Goal: Navigation & Orientation: Find specific page/section

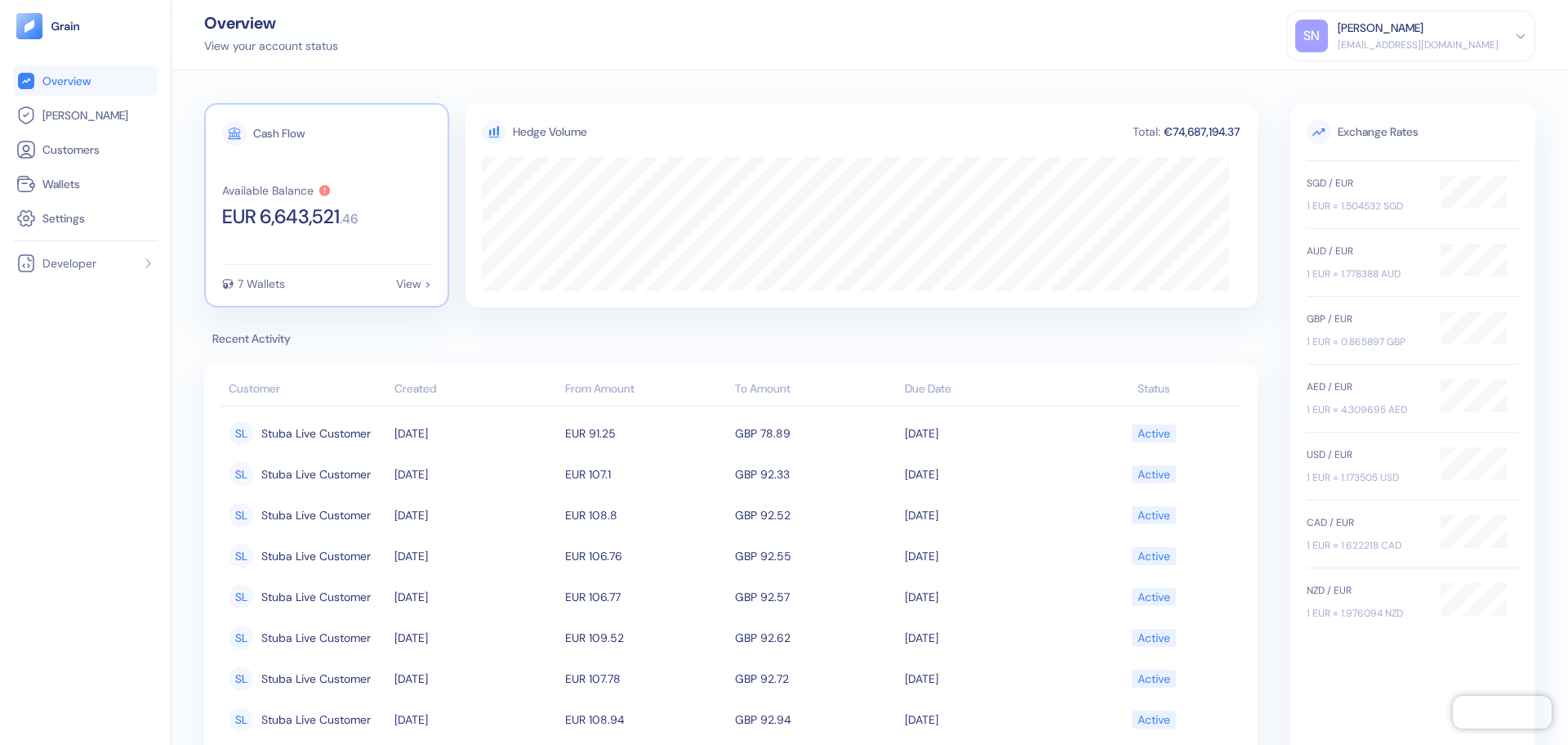
click at [338, 236] on div "Cash Flow Available Balance EUR 6,643,521 . 46 7 Wallets View >" at bounding box center [327, 205] width 245 height 204
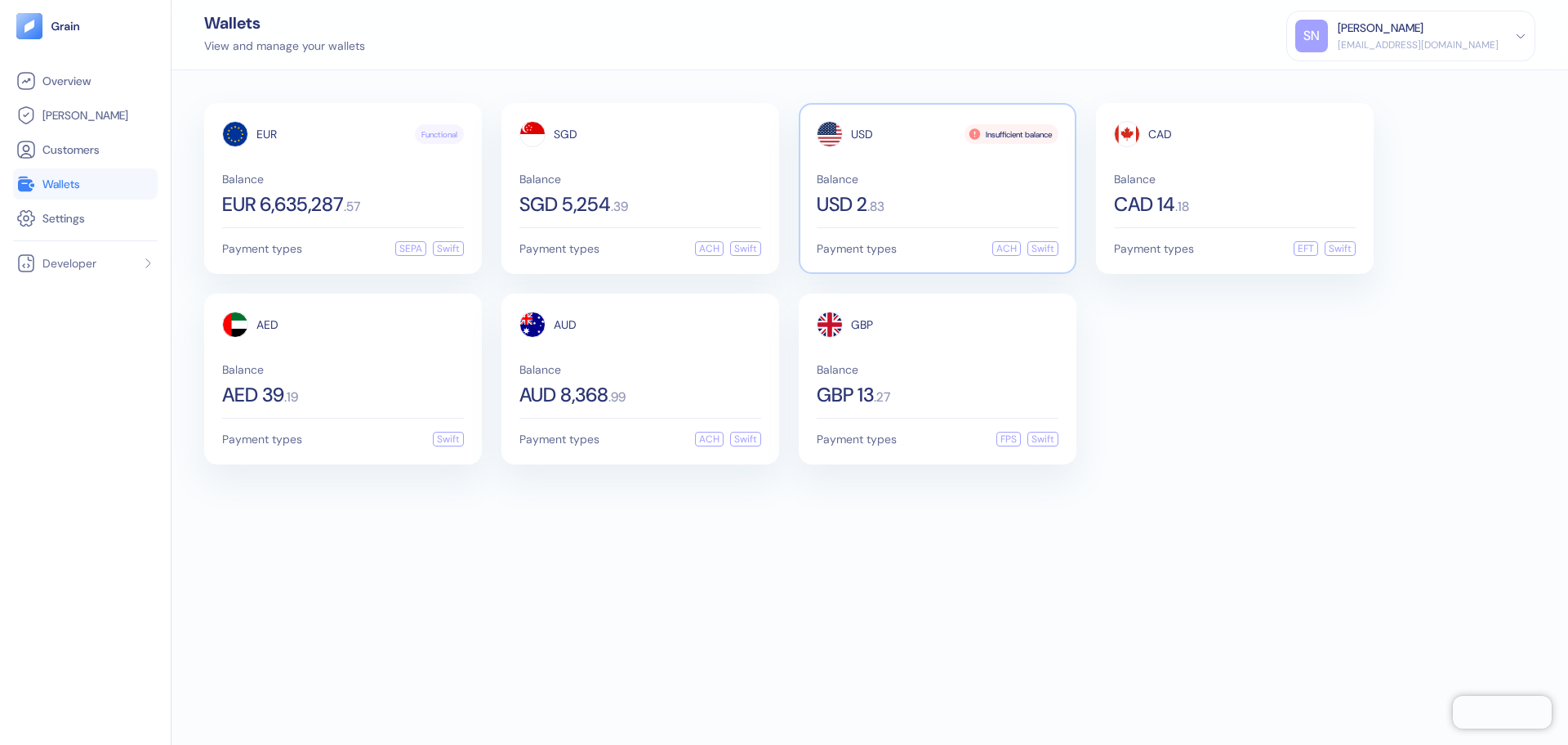
click at [920, 179] on span "Balance" at bounding box center [938, 179] width 242 height 11
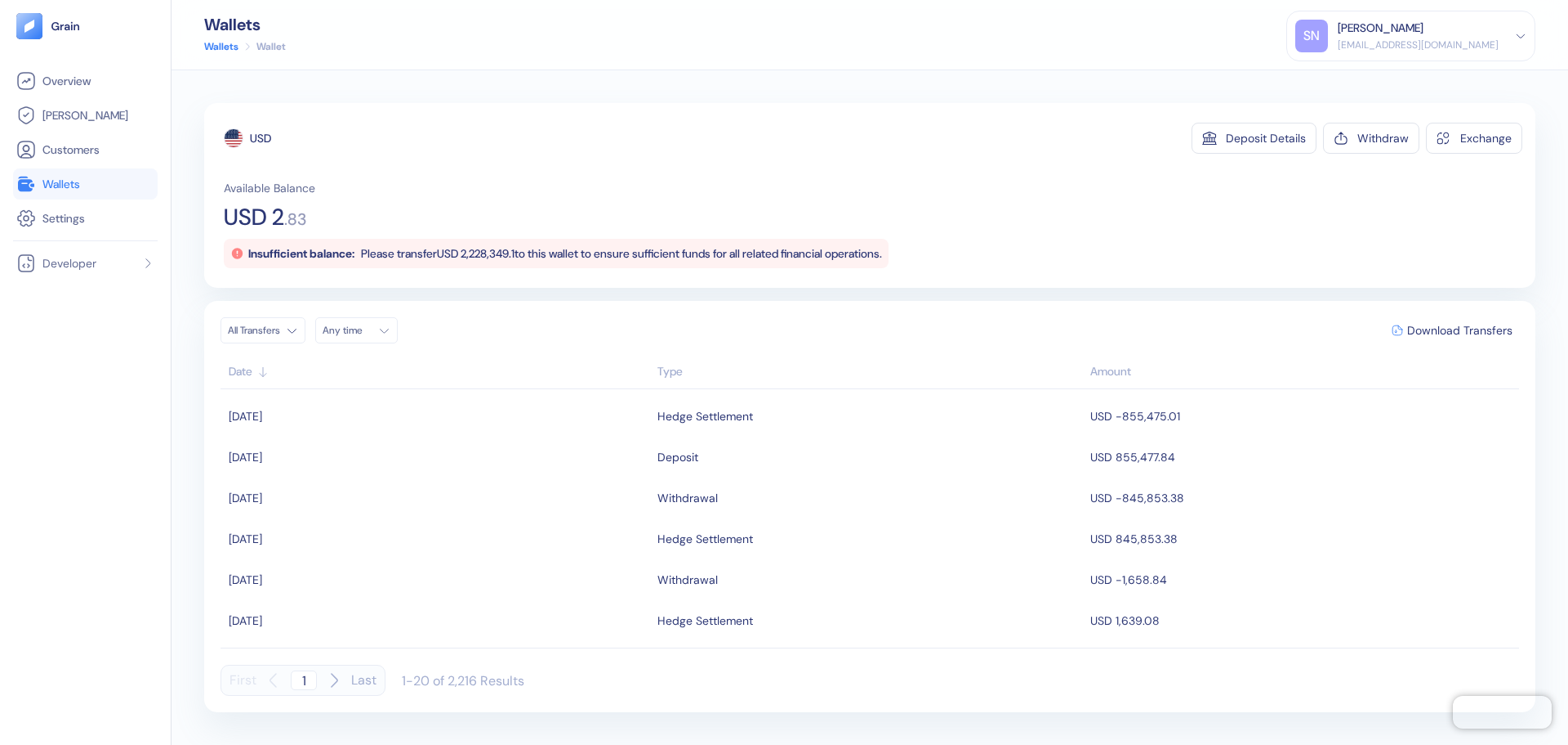
click at [80, 179] on span "Wallets" at bounding box center [62, 184] width 38 height 16
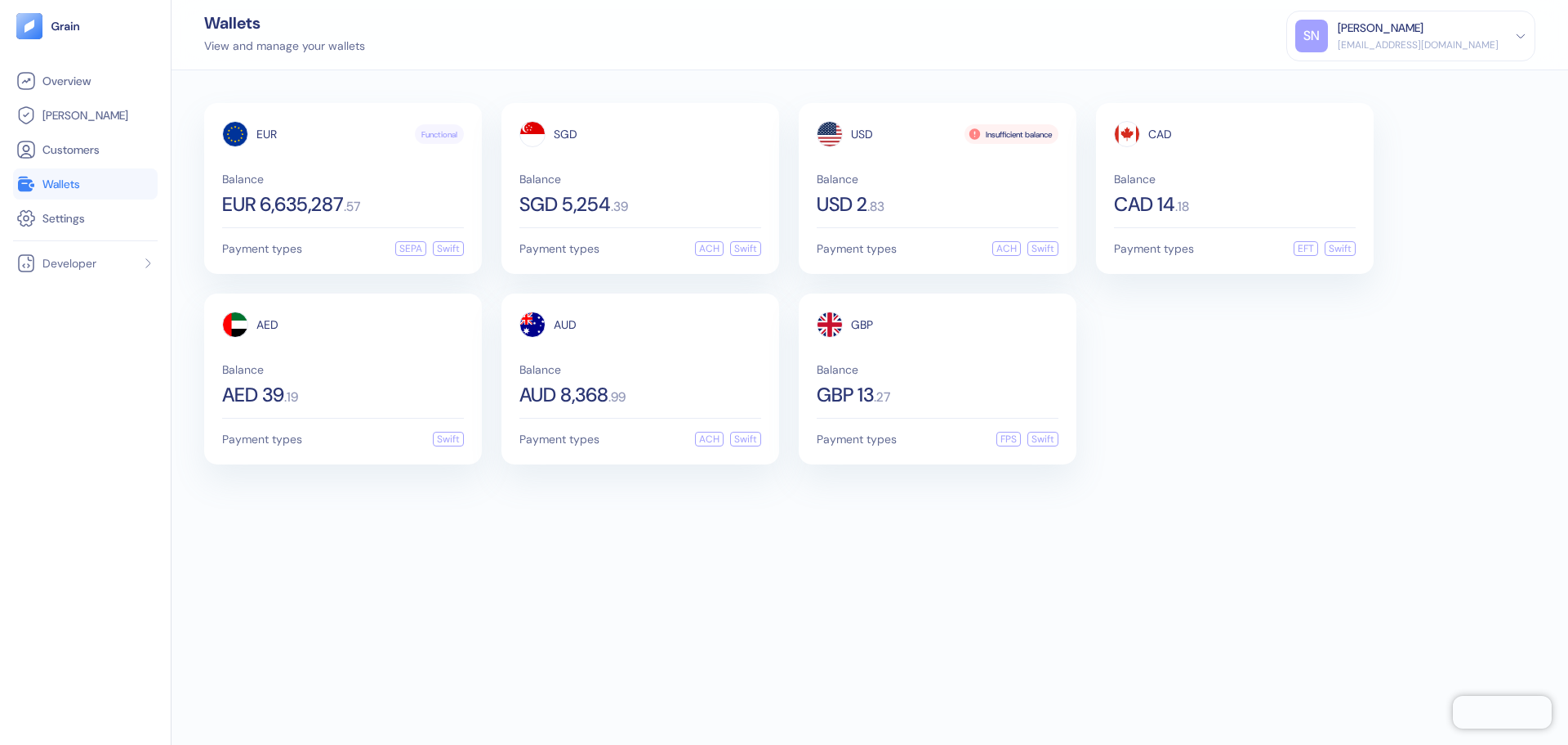
click at [114, 177] on link "Wallets" at bounding box center [85, 184] width 138 height 20
